Goal: Task Accomplishment & Management: Manage account settings

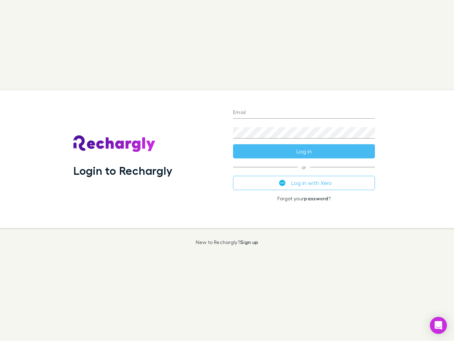
click at [227, 170] on div "Login to Rechargly" at bounding box center [148, 159] width 160 height 138
click at [304, 113] on input "Email" at bounding box center [304, 112] width 142 height 11
click at [304, 151] on button "Log in" at bounding box center [304, 151] width 142 height 14
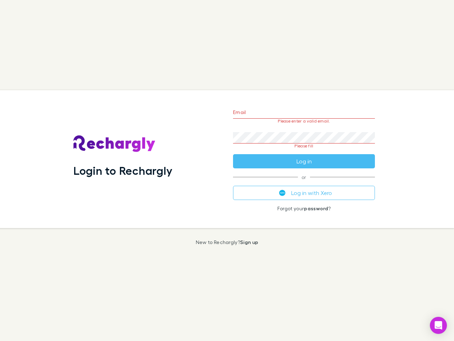
click at [304, 183] on div "Email Please enter a valid email. Password Please fill Log in or Log in with Xe…" at bounding box center [303, 159] width 153 height 138
click at [439, 325] on icon "Open Intercom Messenger" at bounding box center [438, 325] width 7 height 9
